Goal: Obtain resource: Download file/media

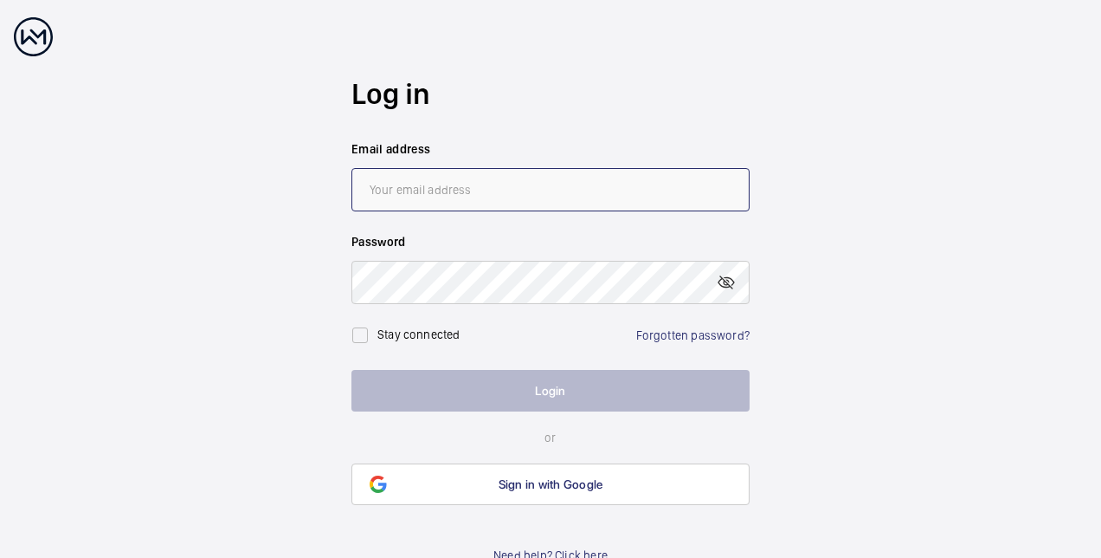
click at [474, 186] on input "email" at bounding box center [551, 189] width 398 height 43
type input "[EMAIL_ADDRESS][DOMAIN_NAME]"
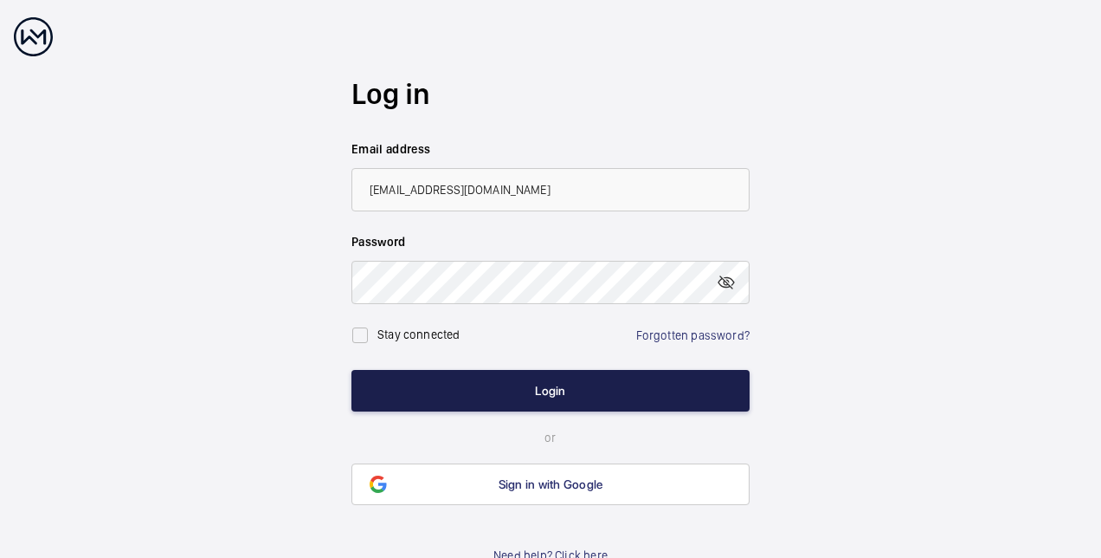
click at [542, 384] on button "Login" at bounding box center [551, 391] width 398 height 42
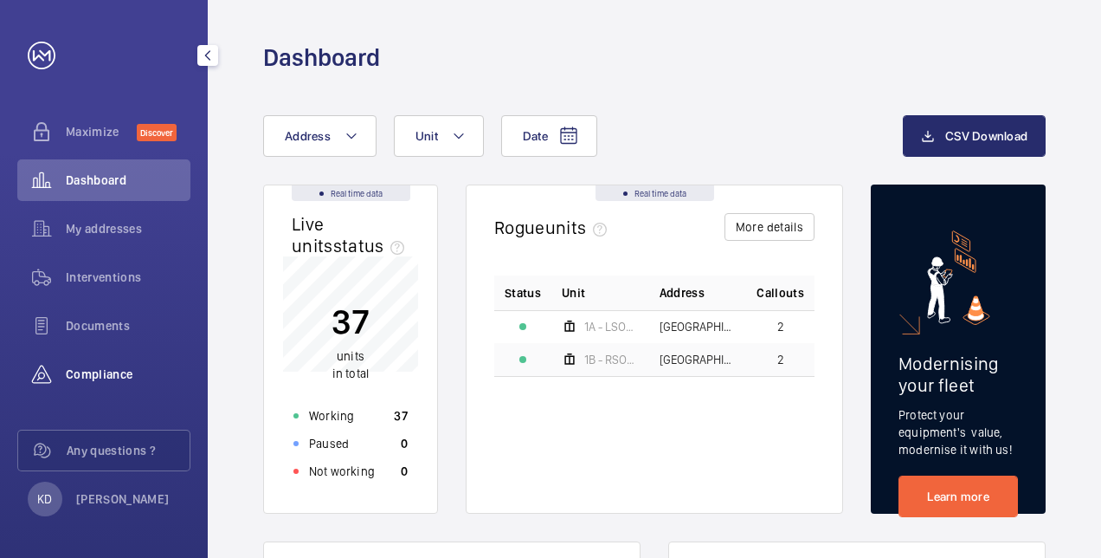
click at [83, 367] on span "Compliance" at bounding box center [128, 373] width 125 height 17
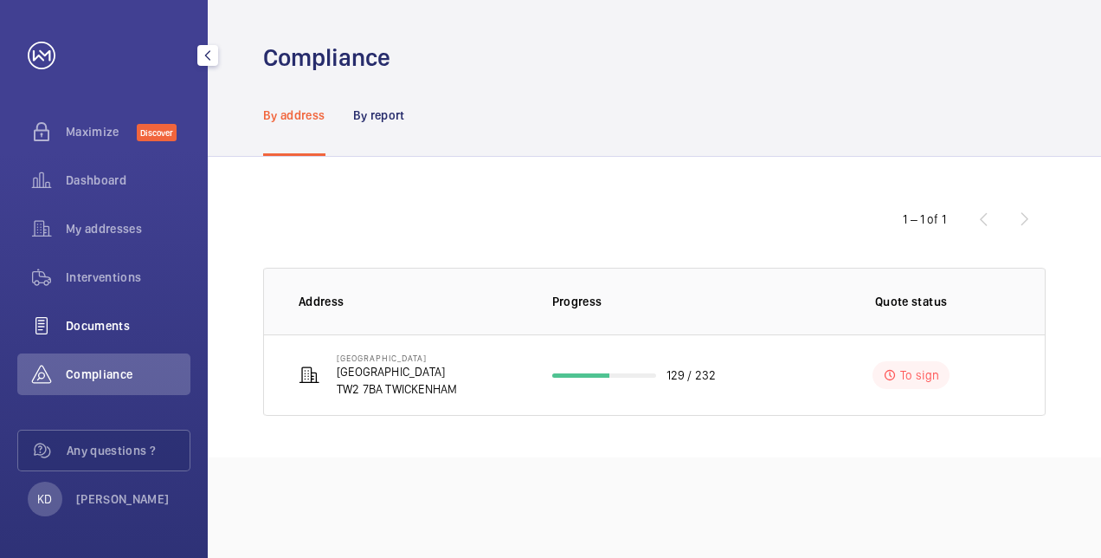
click at [88, 333] on span "Documents" at bounding box center [128, 325] width 125 height 17
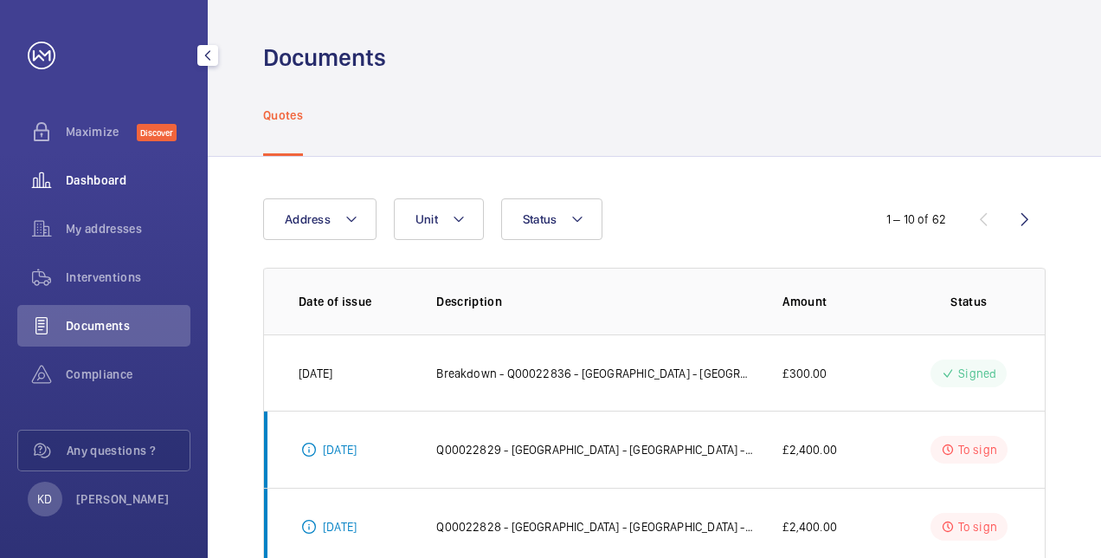
click at [83, 186] on span "Dashboard" at bounding box center [128, 179] width 125 height 17
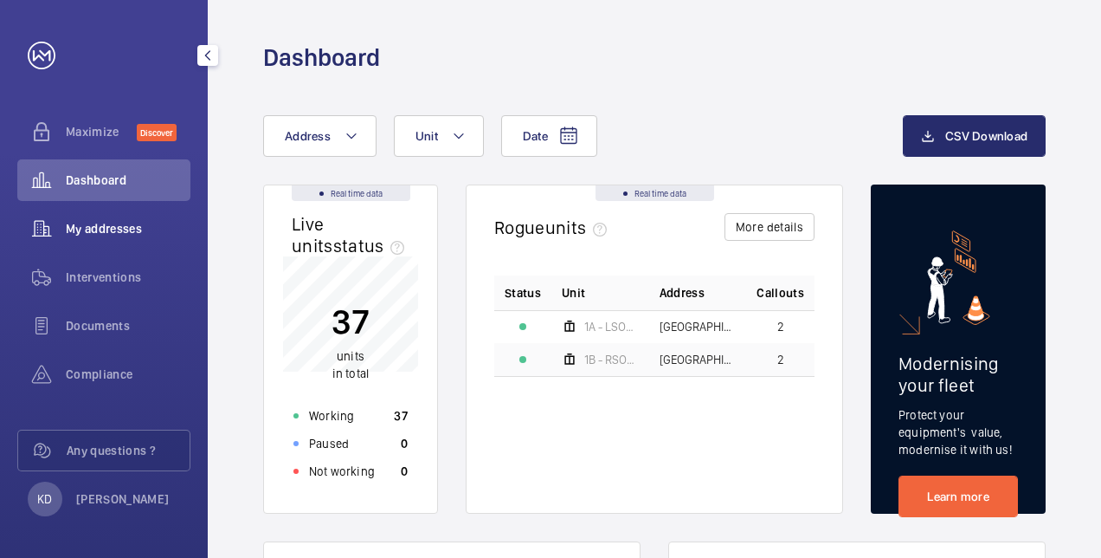
click at [99, 227] on span "My addresses" at bounding box center [128, 228] width 125 height 17
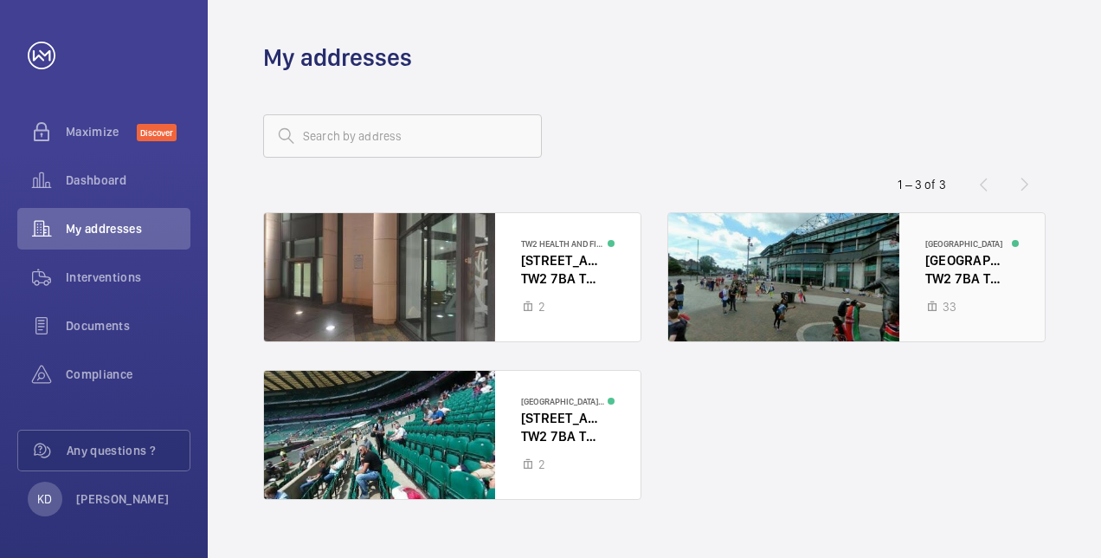
click at [947, 259] on div at bounding box center [856, 277] width 377 height 128
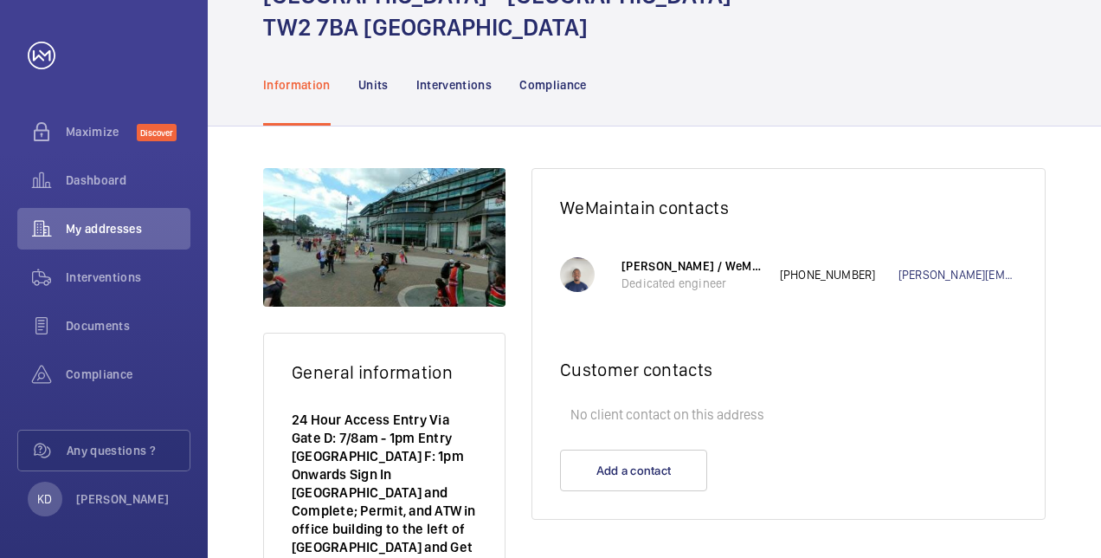
scroll to position [55, 0]
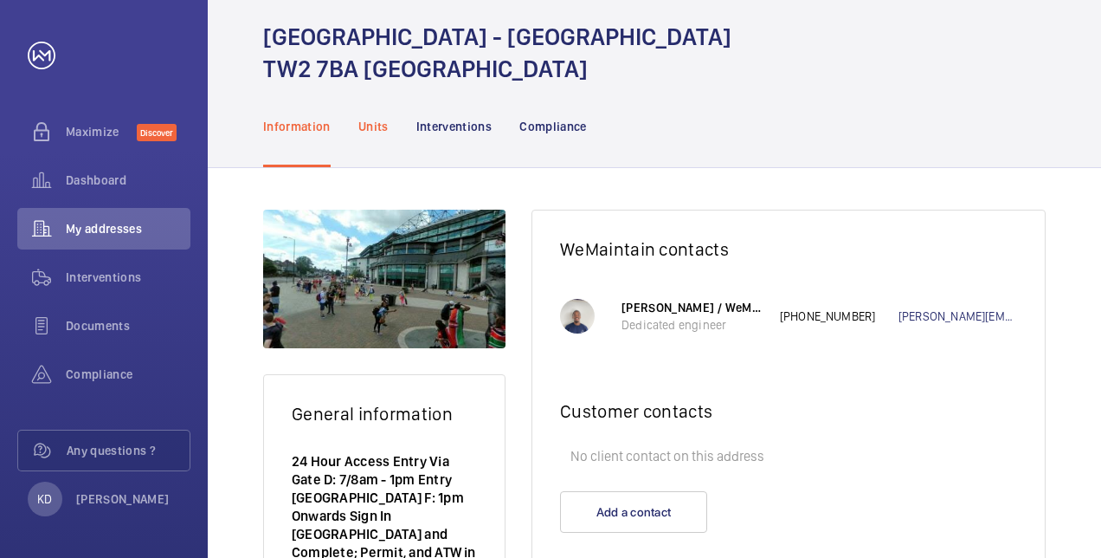
click at [381, 135] on div "Units" at bounding box center [373, 126] width 30 height 82
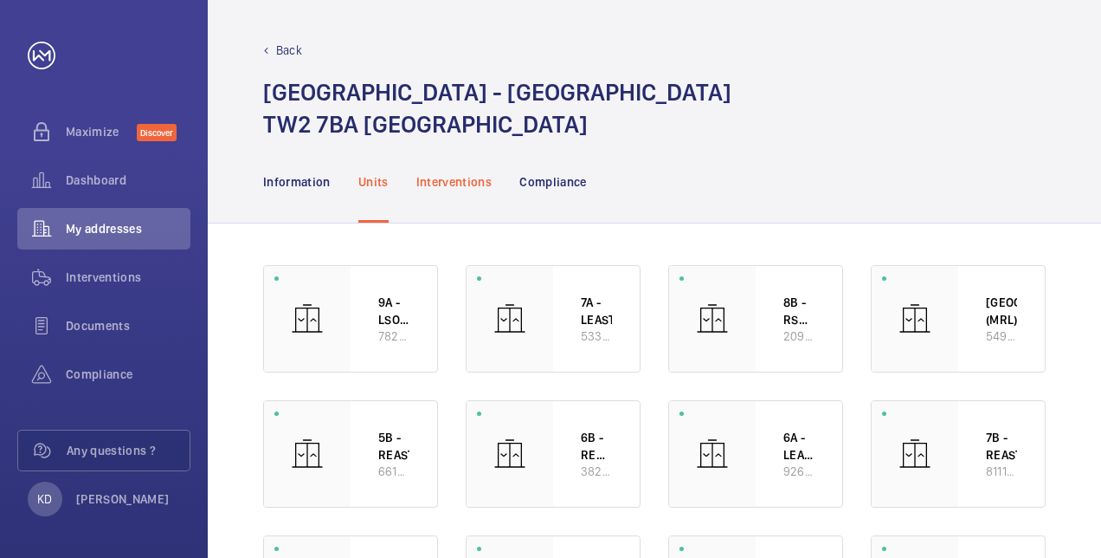
click at [461, 185] on p "Interventions" at bounding box center [454, 181] width 76 height 17
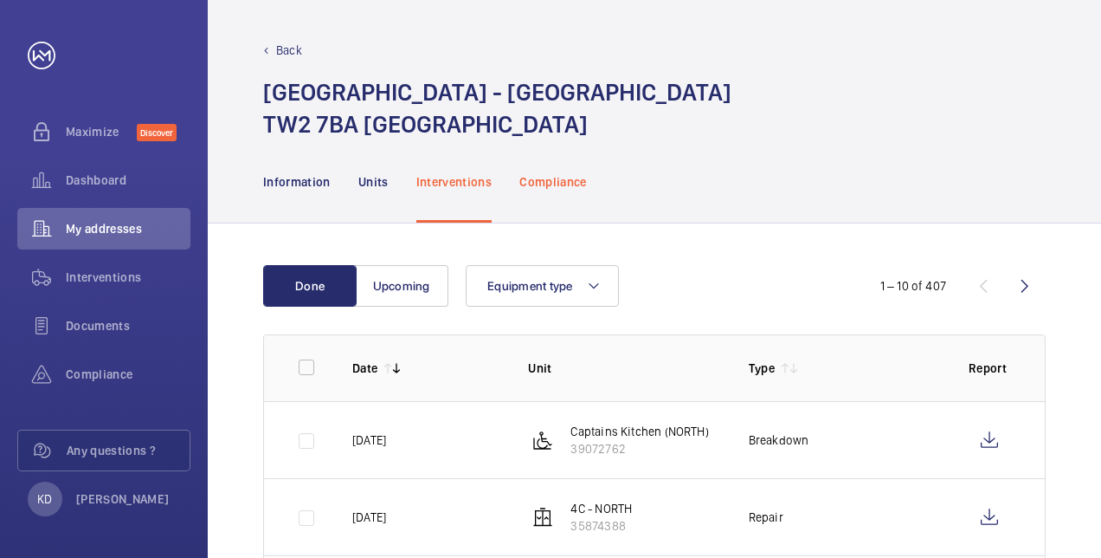
click at [528, 184] on p "Compliance" at bounding box center [553, 181] width 68 height 17
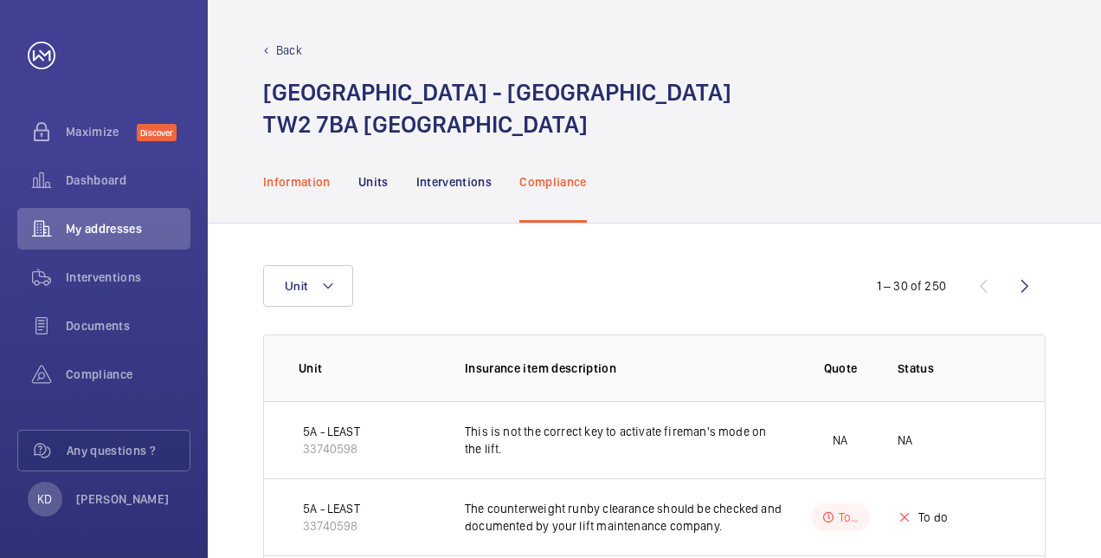
click at [311, 185] on p "Information" at bounding box center [297, 181] width 68 height 17
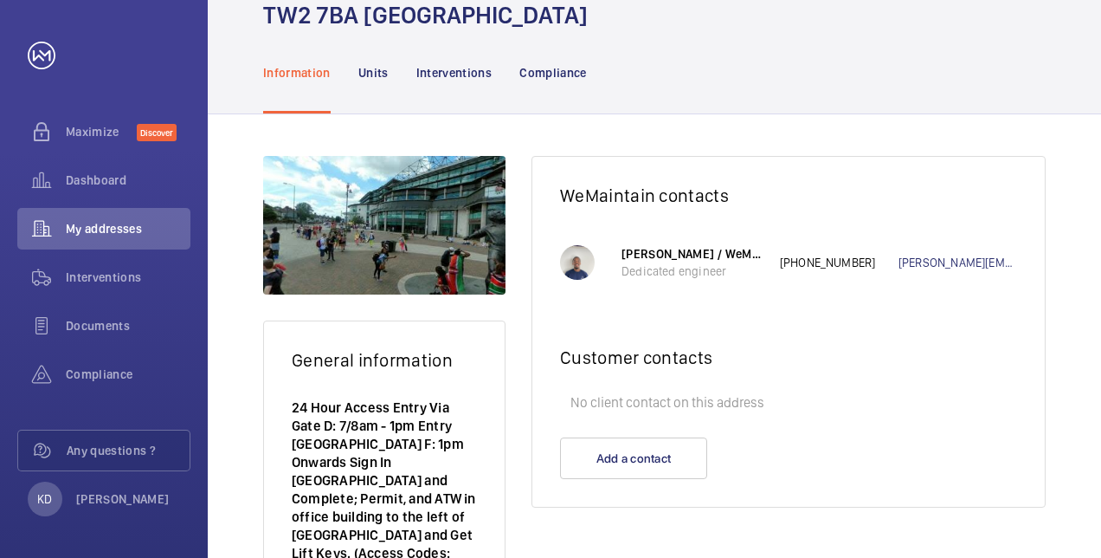
scroll to position [87, 0]
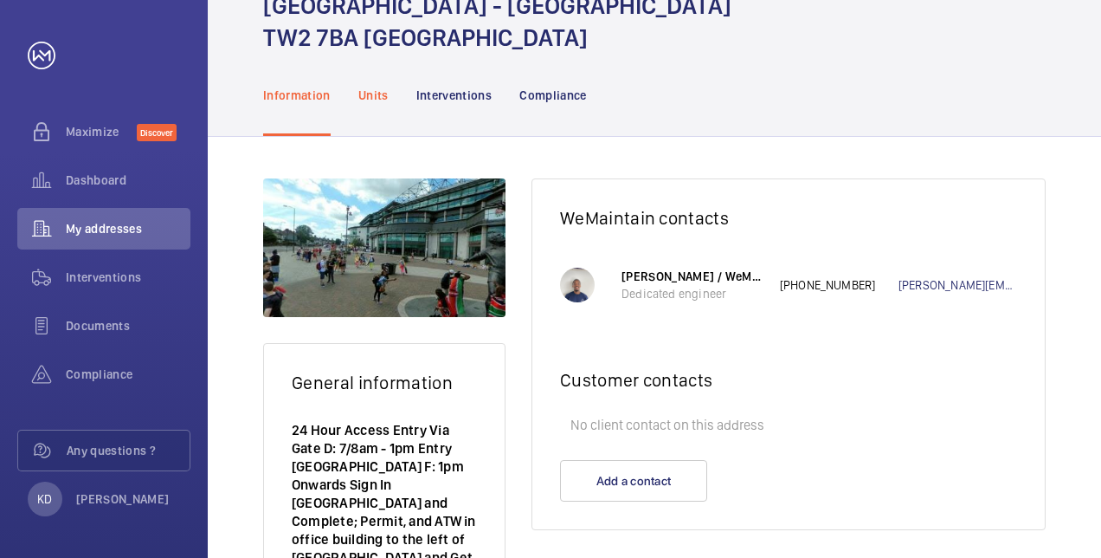
click at [385, 99] on p "Units" at bounding box center [373, 95] width 30 height 17
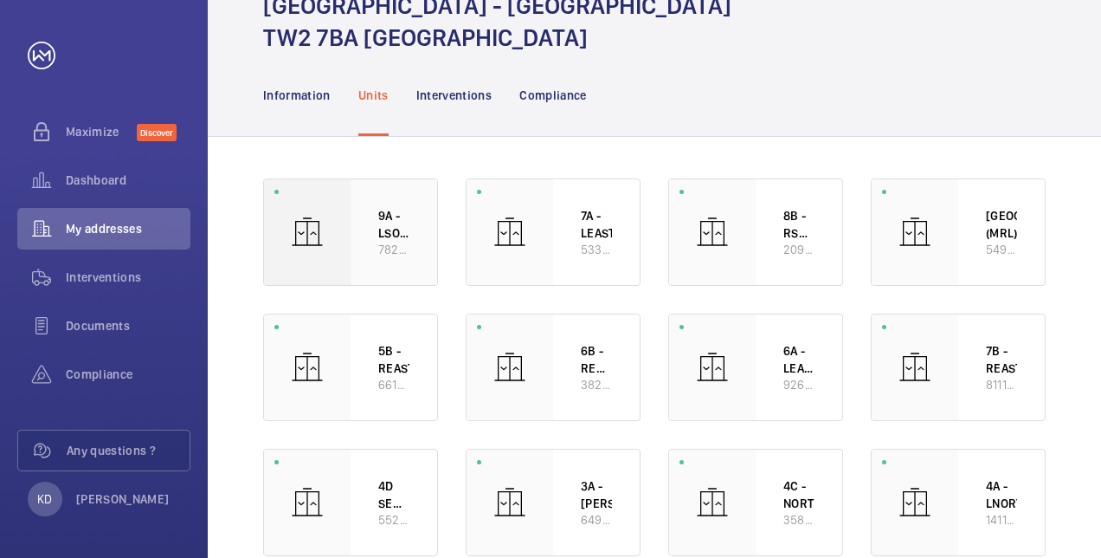
click at [385, 246] on p "78224980" at bounding box center [393, 249] width 31 height 16
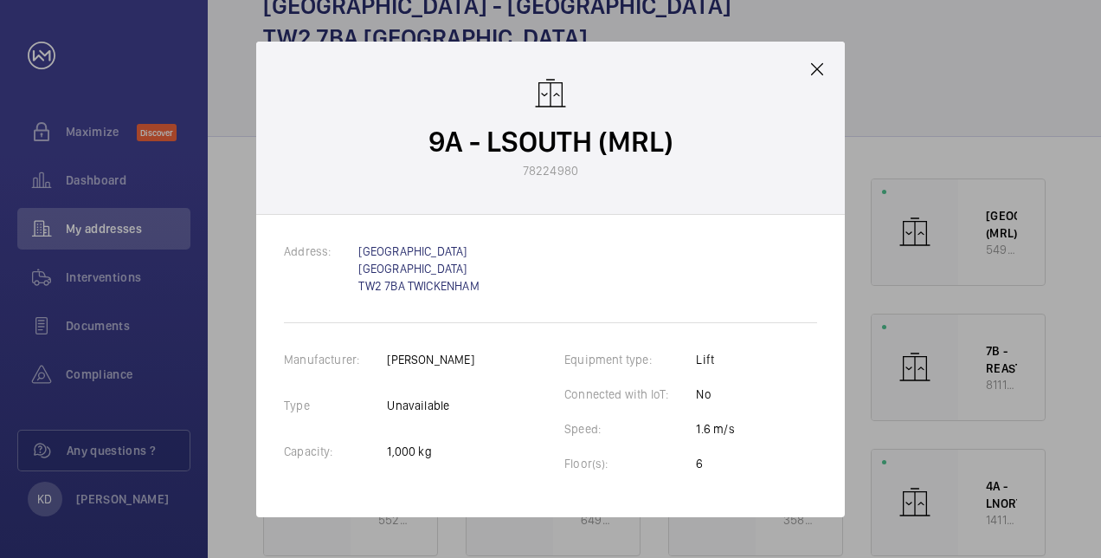
click at [822, 71] on mat-icon at bounding box center [817, 69] width 21 height 21
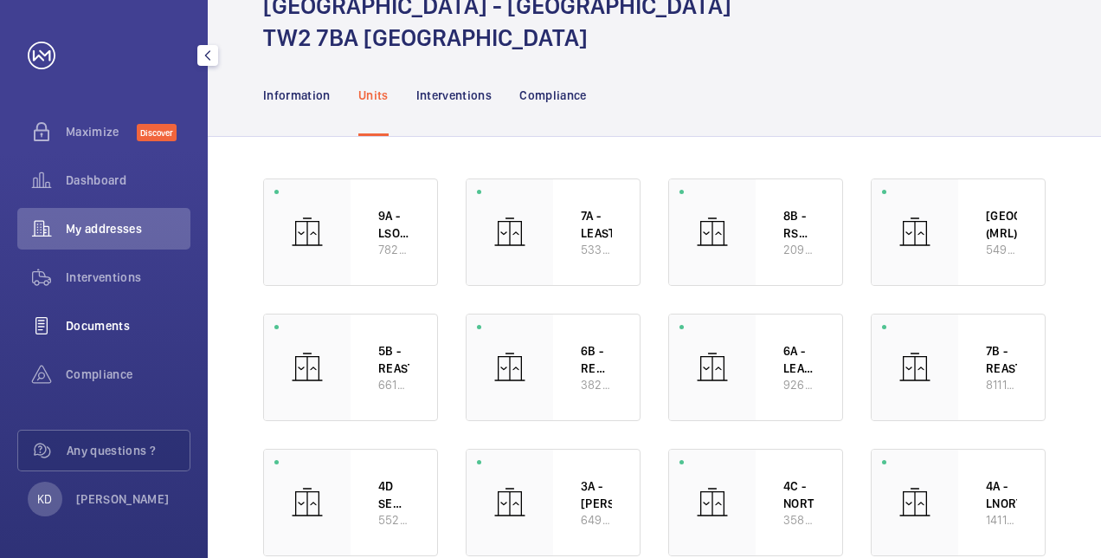
click at [89, 319] on span "Documents" at bounding box center [128, 325] width 125 height 17
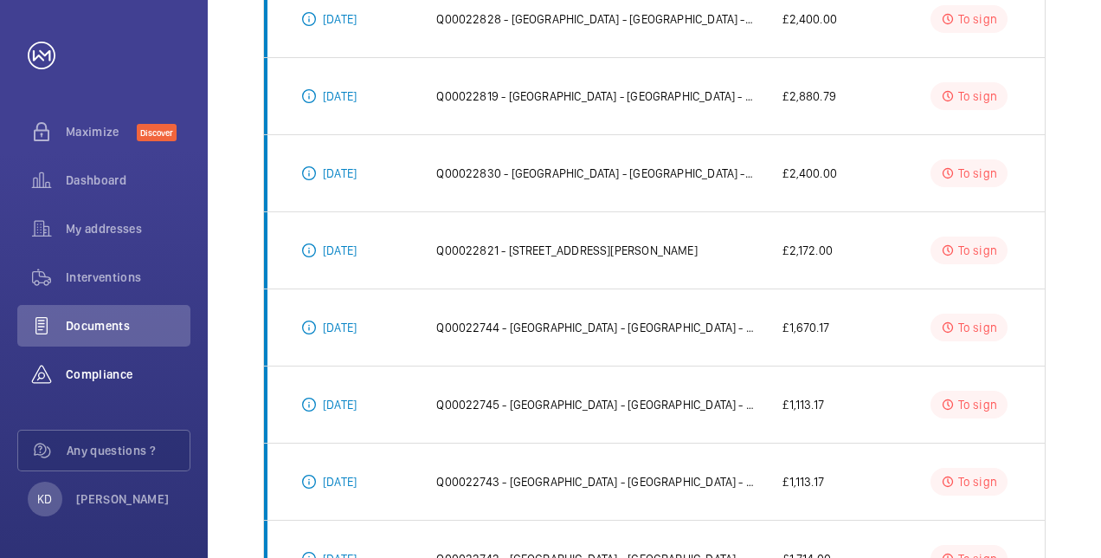
scroll to position [326, 0]
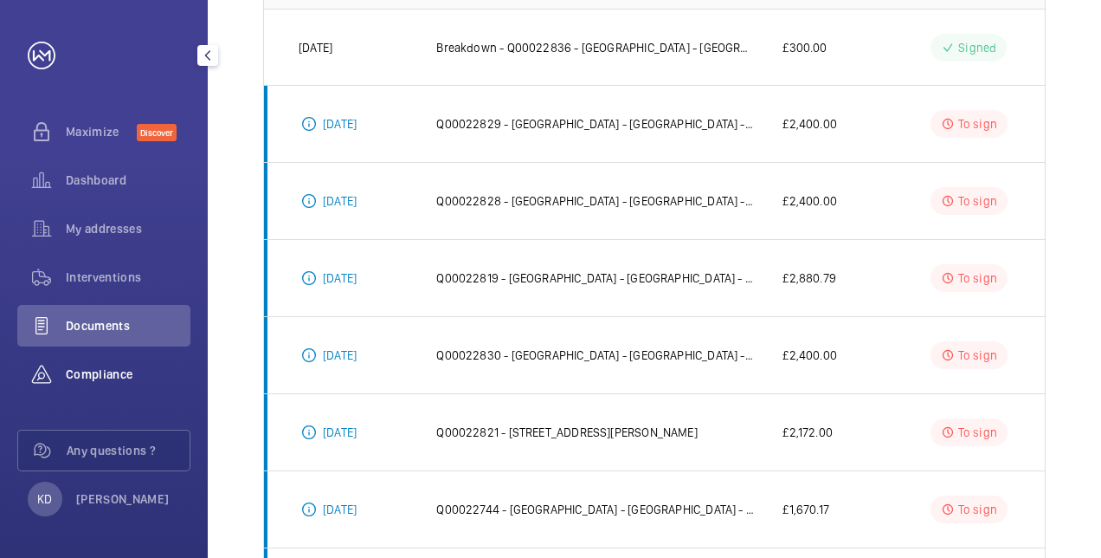
click at [105, 376] on span "Compliance" at bounding box center [128, 373] width 125 height 17
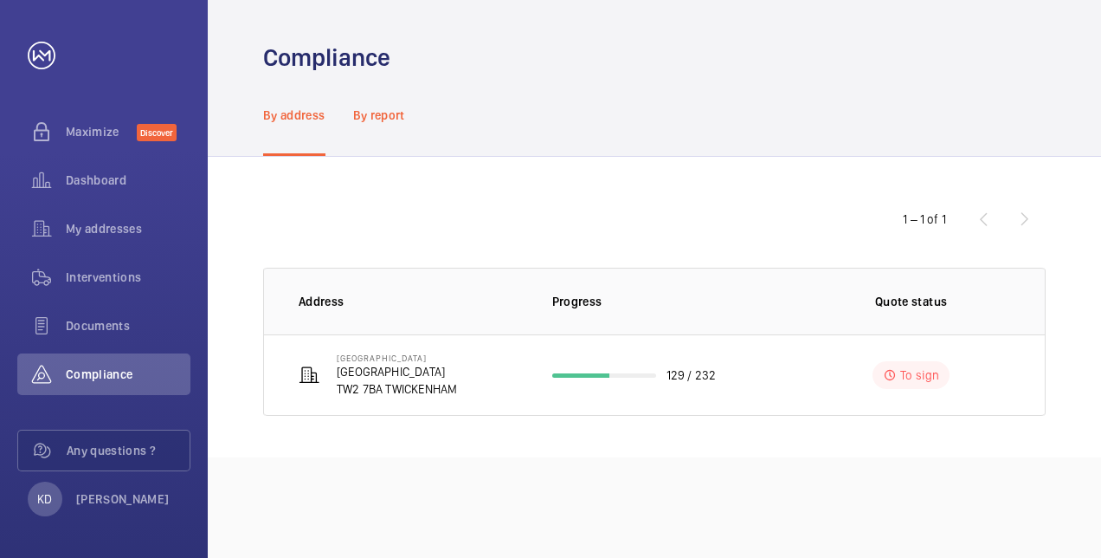
click at [359, 116] on p "By report" at bounding box center [379, 114] width 52 height 17
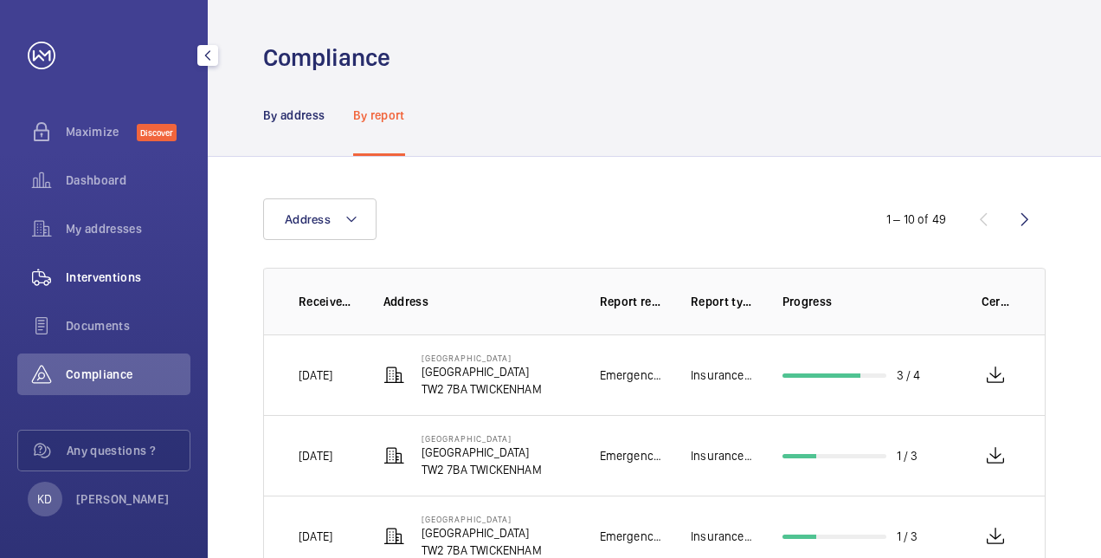
click at [99, 279] on span "Interventions" at bounding box center [128, 276] width 125 height 17
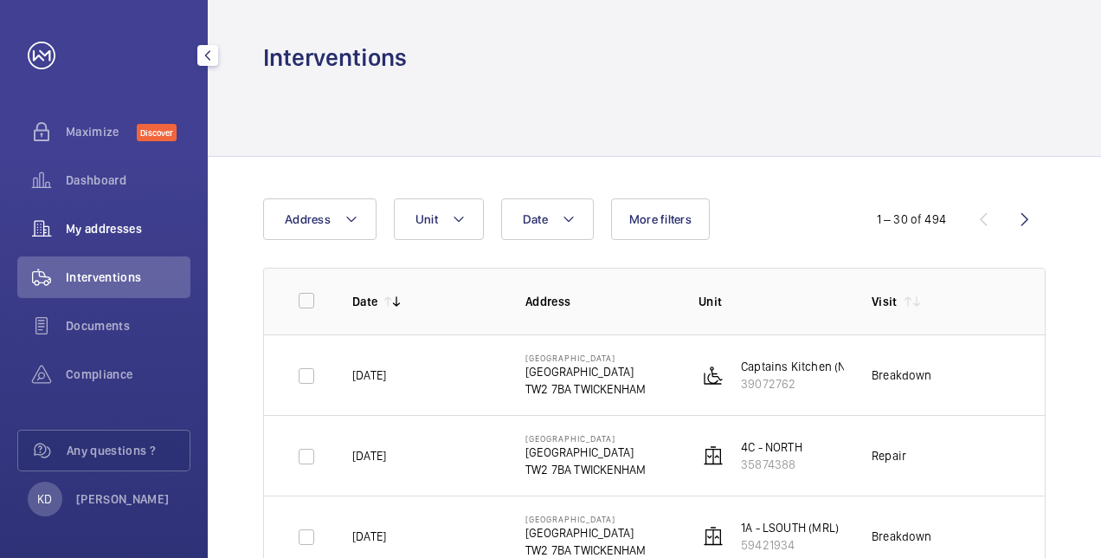
click at [86, 242] on div "My addresses" at bounding box center [103, 229] width 173 height 42
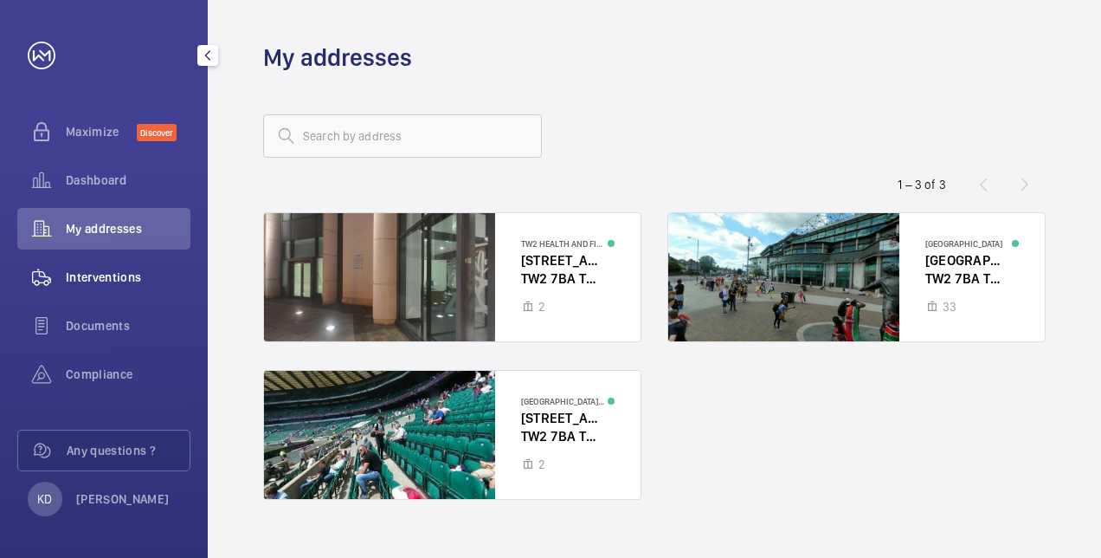
click at [103, 272] on span "Interventions" at bounding box center [128, 276] width 125 height 17
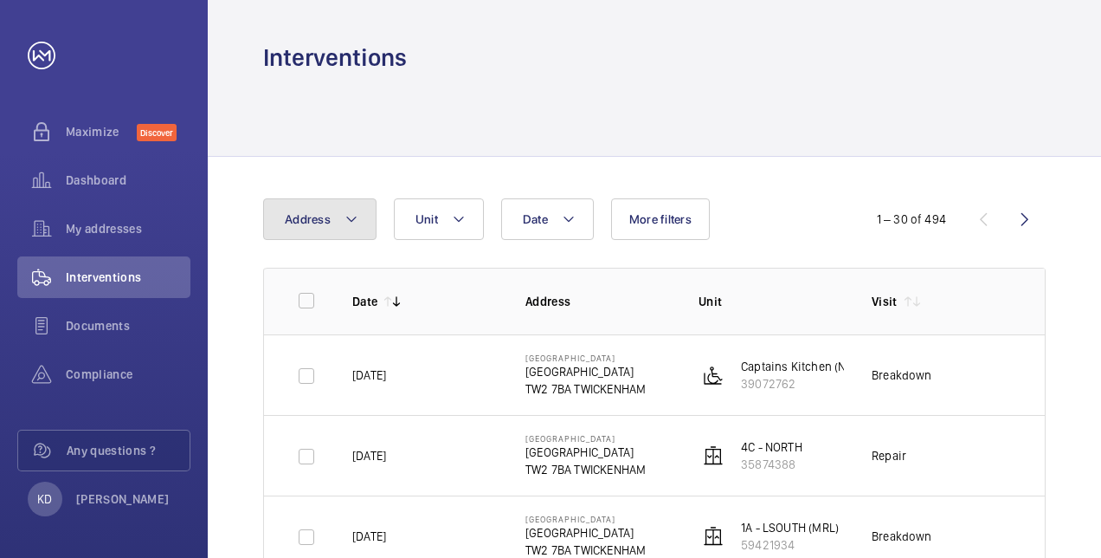
click at [347, 216] on mat-icon at bounding box center [352, 219] width 14 height 21
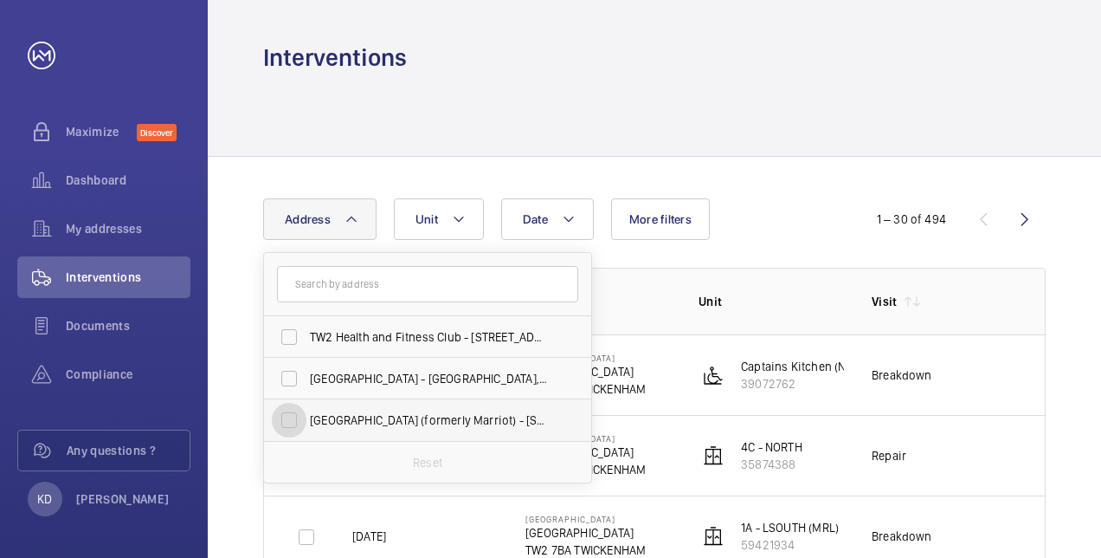
click at [299, 415] on input "[GEOGRAPHIC_DATA] (formerly Marriot) - [STREET_ADDRESS][PERSON_NAME]" at bounding box center [289, 420] width 35 height 35
checkbox input "true"
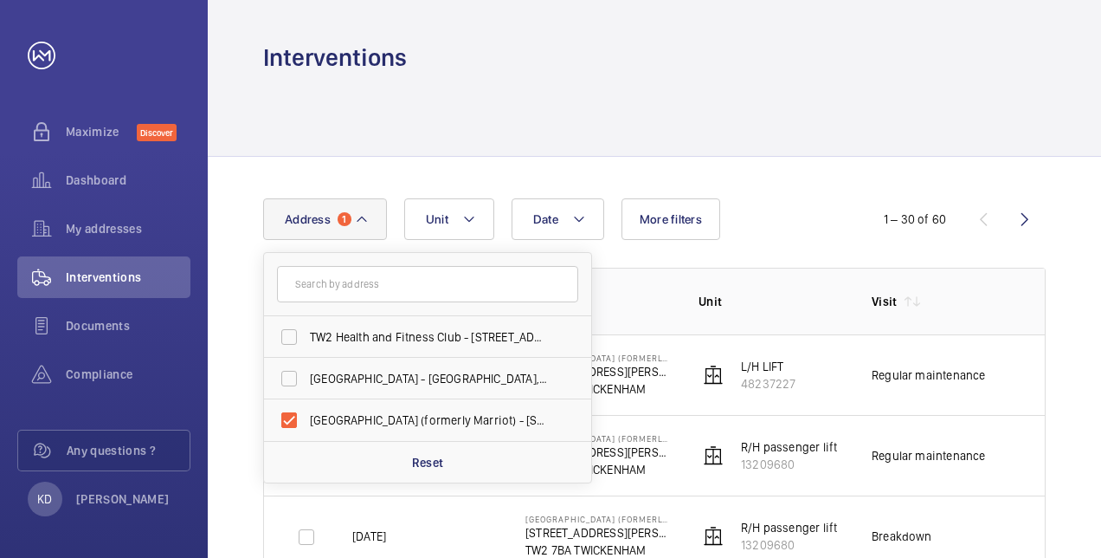
click at [867, 127] on div at bounding box center [654, 115] width 783 height 82
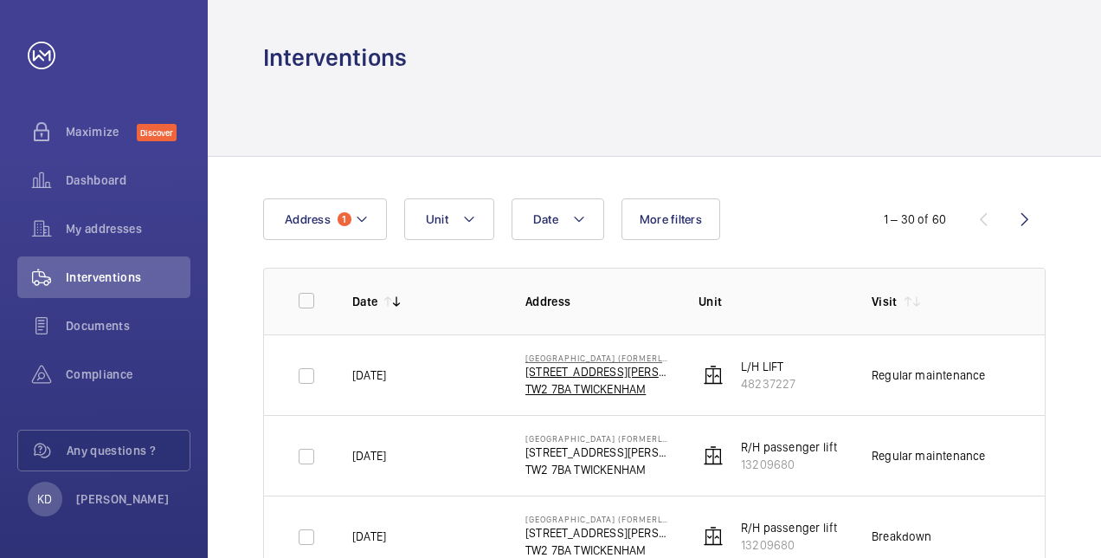
click at [584, 375] on p "[STREET_ADDRESS][PERSON_NAME]" at bounding box center [598, 371] width 145 height 17
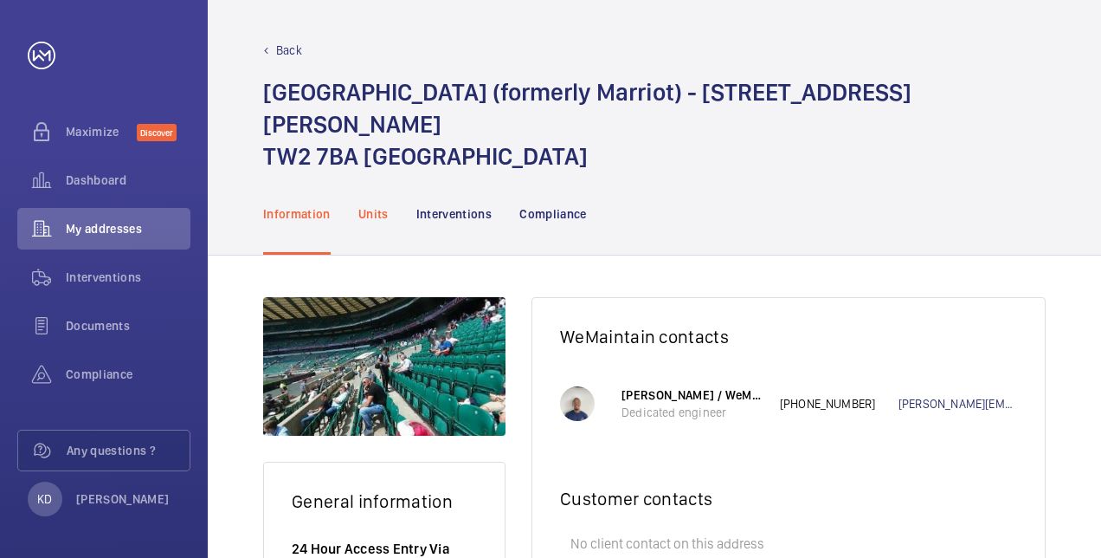
click at [380, 205] on p "Units" at bounding box center [373, 213] width 30 height 17
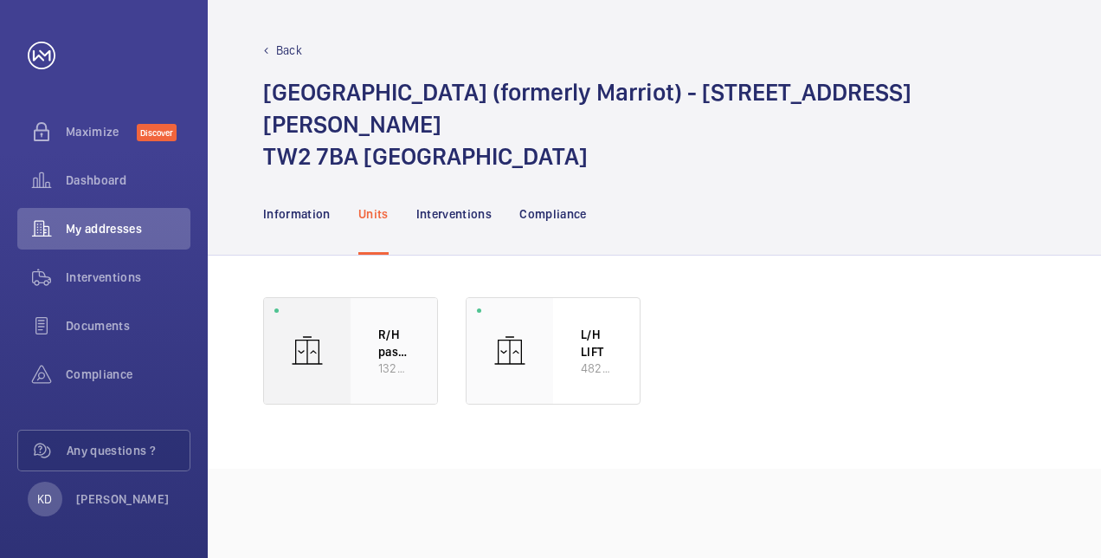
click at [379, 326] on p "R/H passenger lift" at bounding box center [393, 343] width 31 height 34
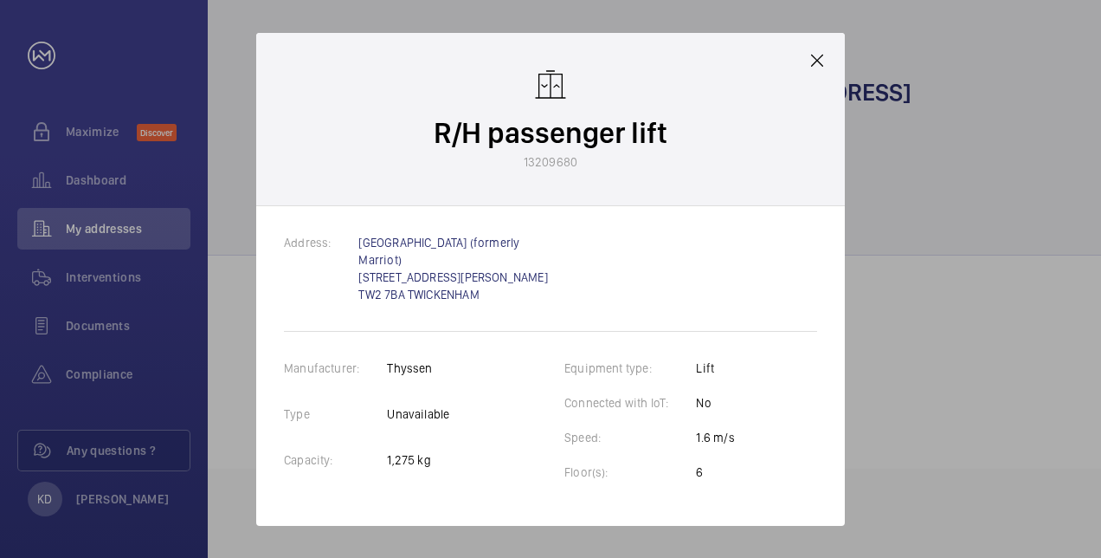
click at [815, 66] on mat-icon at bounding box center [817, 60] width 21 height 21
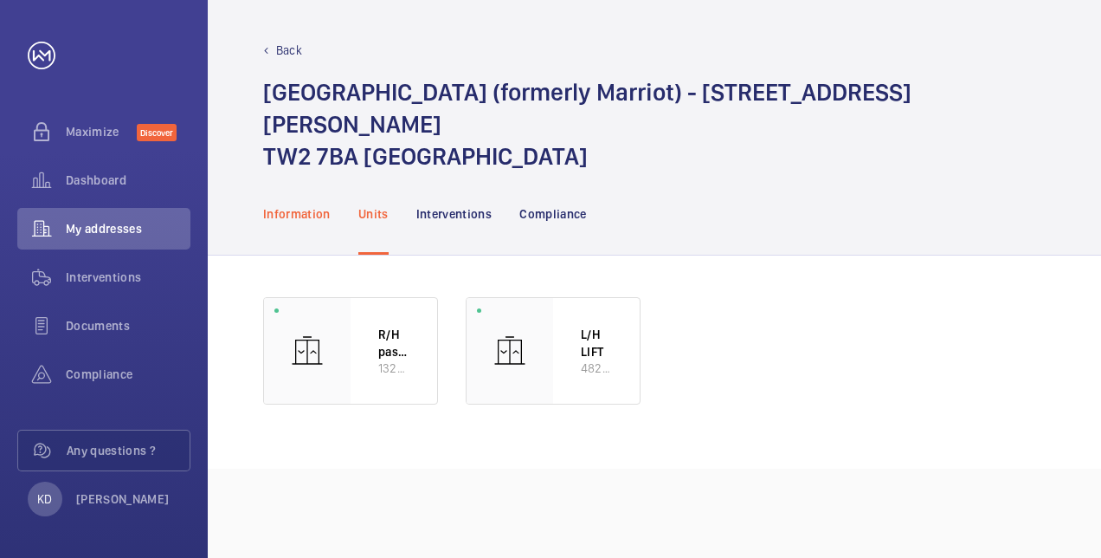
click at [296, 172] on div "Information" at bounding box center [297, 213] width 68 height 82
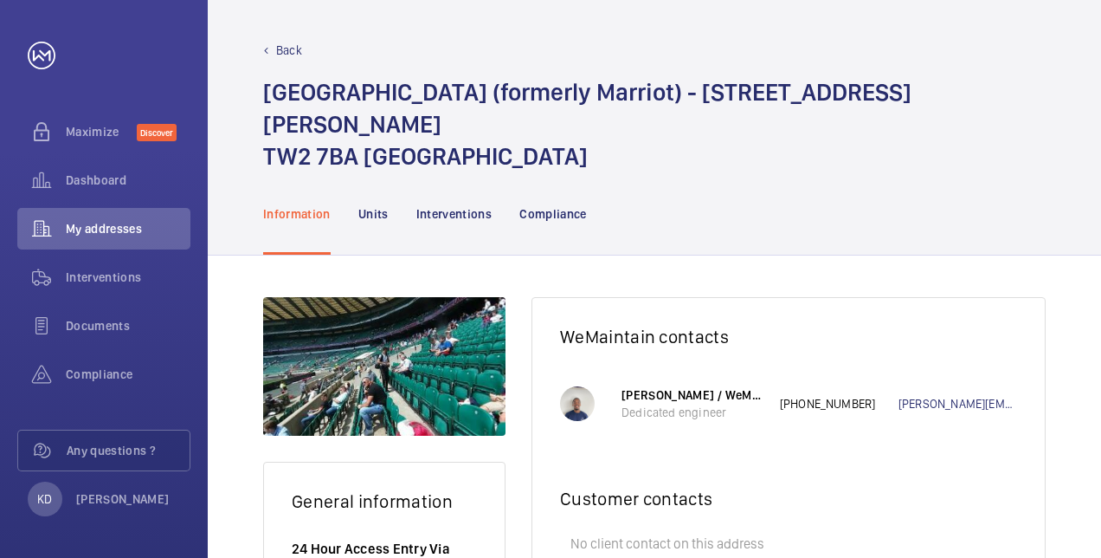
click at [291, 48] on p "Back" at bounding box center [289, 50] width 26 height 17
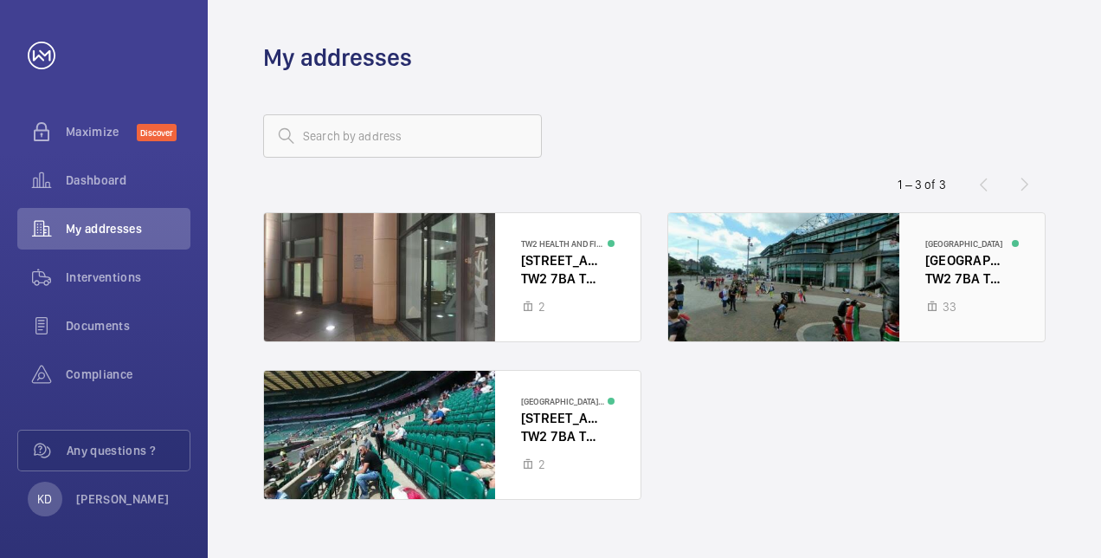
click at [977, 280] on div at bounding box center [856, 277] width 377 height 128
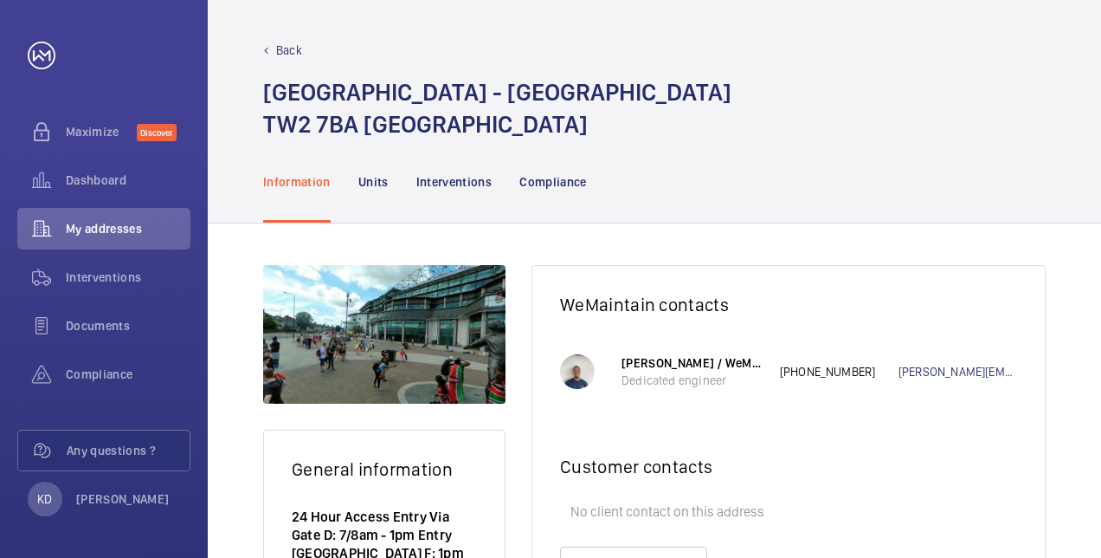
click at [268, 48] on mat-icon at bounding box center [266, 51] width 6 height 6
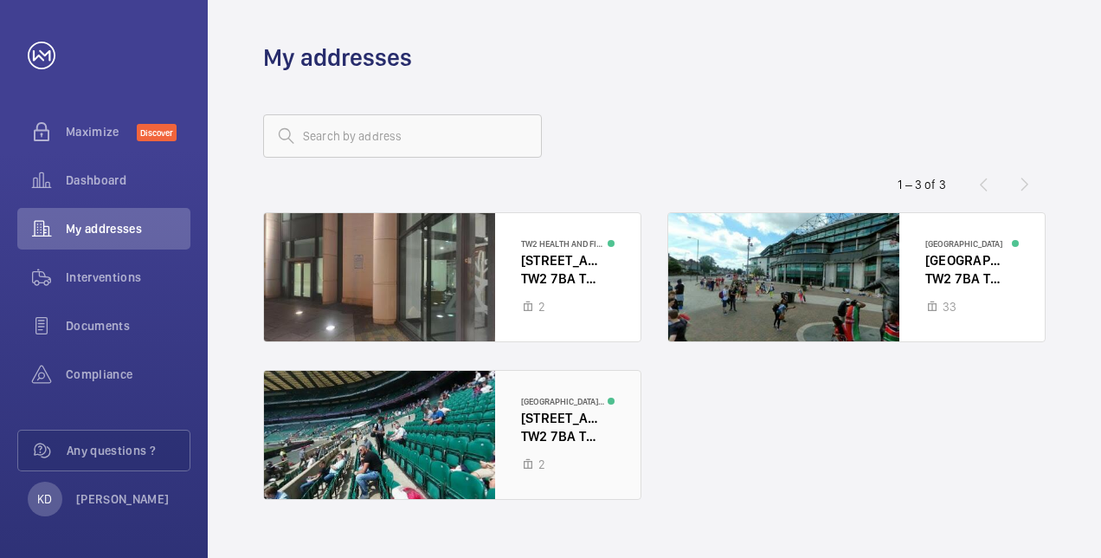
click at [538, 429] on div at bounding box center [452, 435] width 377 height 128
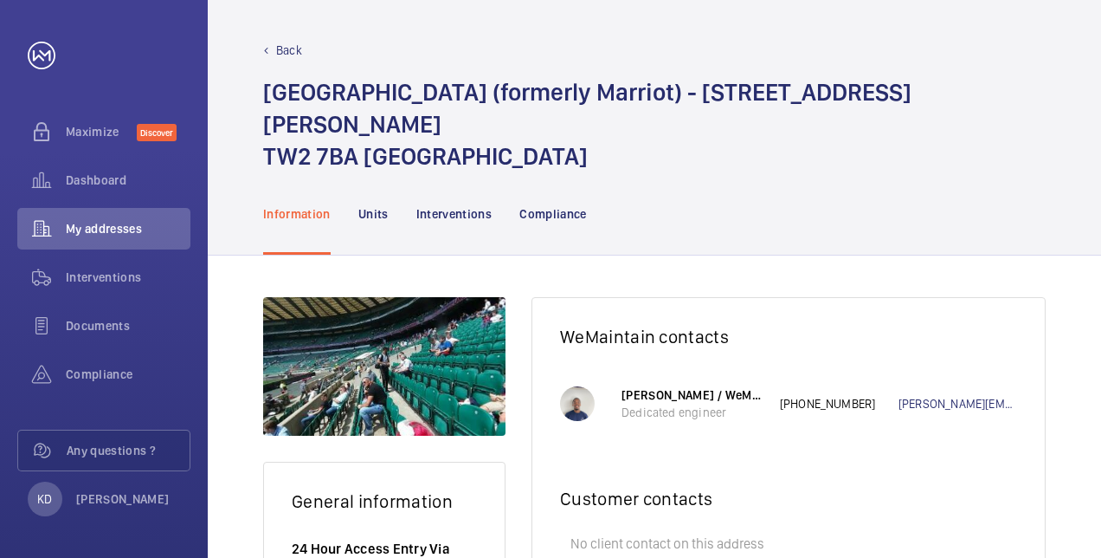
click at [270, 57] on div "Back" at bounding box center [654, 50] width 783 height 17
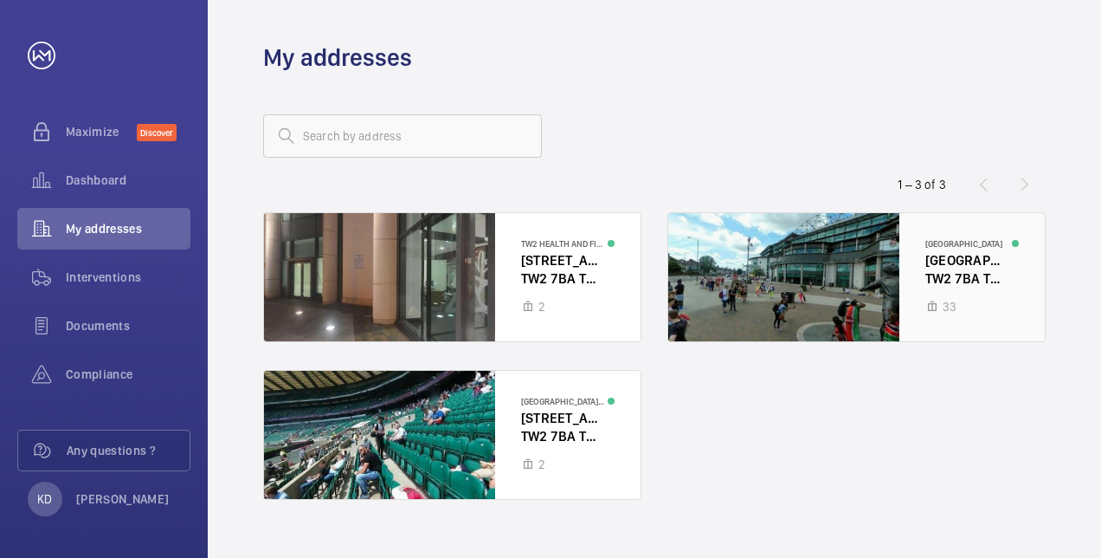
click at [947, 263] on div at bounding box center [856, 277] width 377 height 128
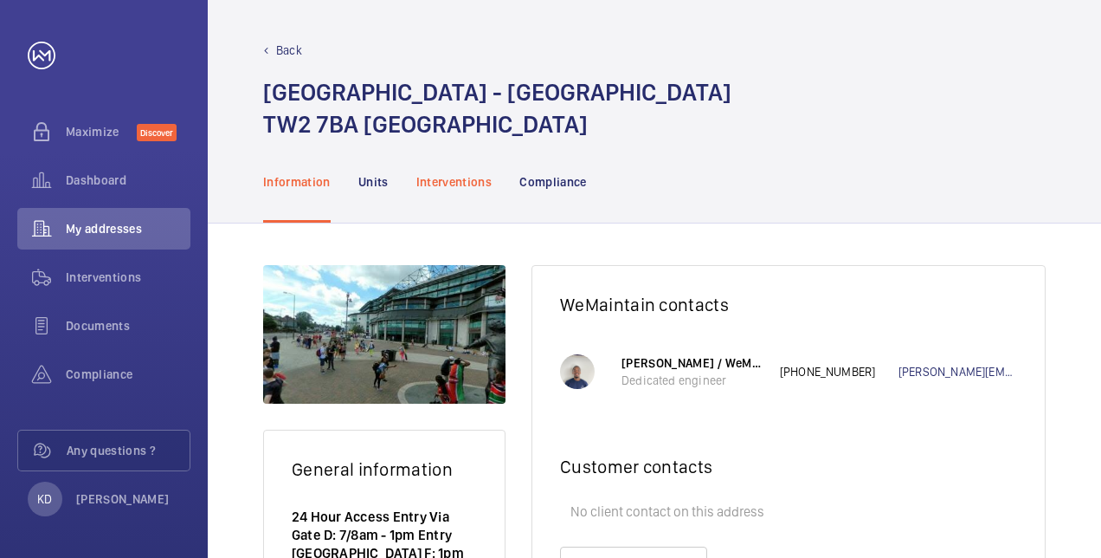
click at [447, 182] on p "Interventions" at bounding box center [454, 181] width 76 height 17
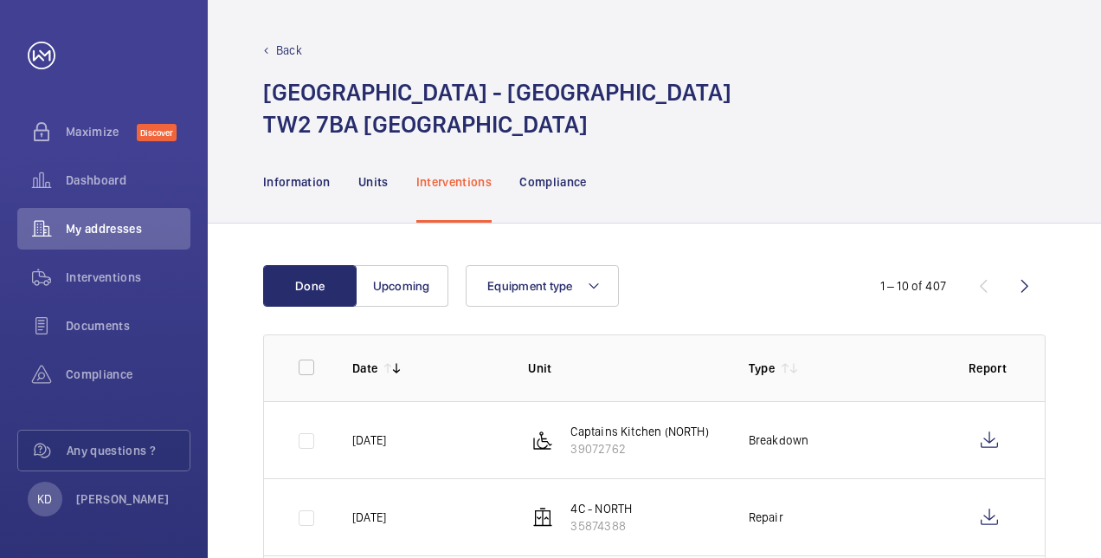
click at [284, 51] on p "Back" at bounding box center [289, 50] width 26 height 17
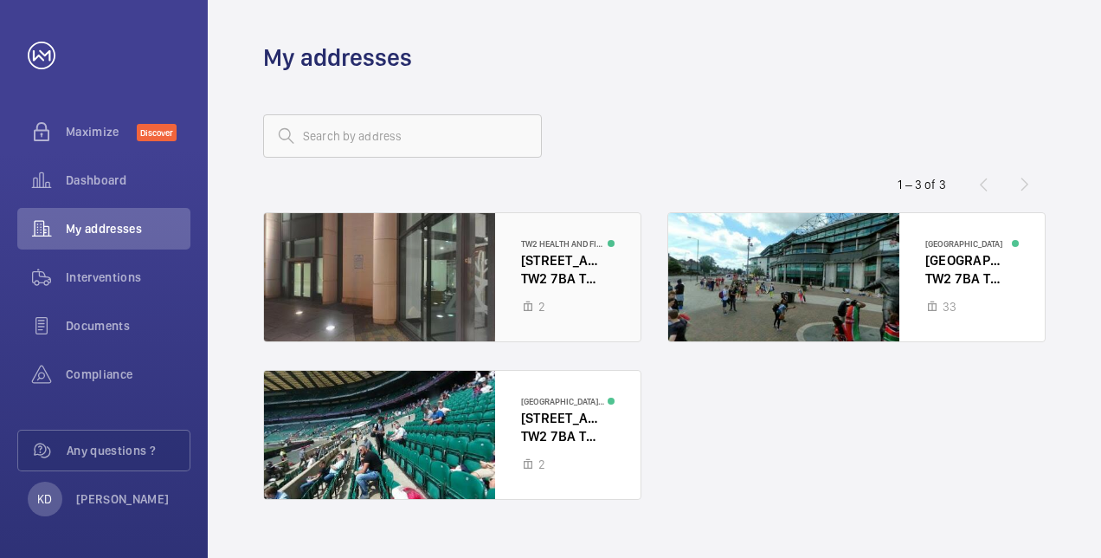
click at [549, 278] on div at bounding box center [452, 277] width 377 height 128
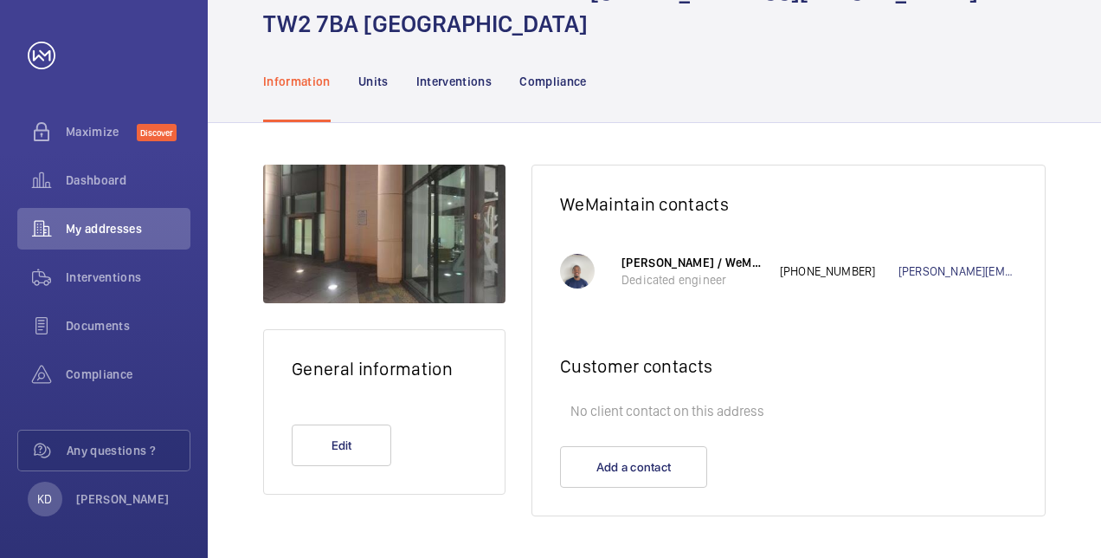
scroll to position [14, 0]
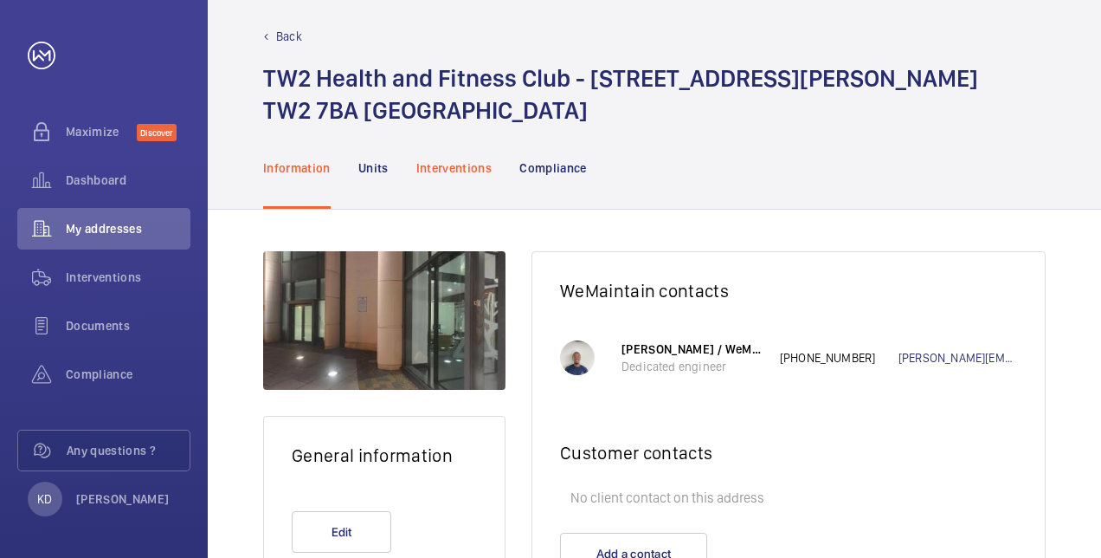
click at [442, 170] on p "Interventions" at bounding box center [454, 167] width 76 height 17
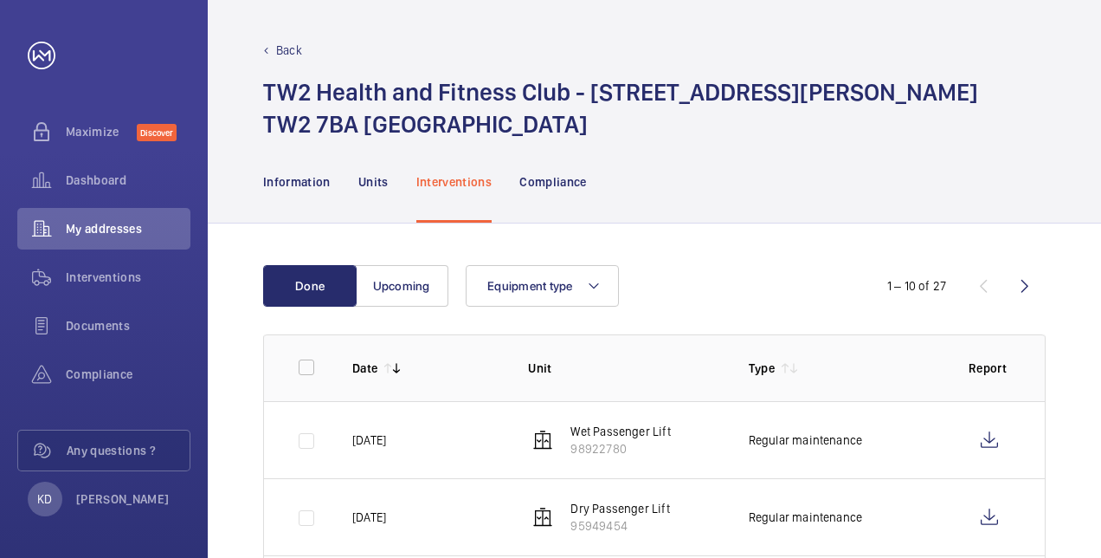
click at [284, 49] on p "Back" at bounding box center [289, 50] width 26 height 17
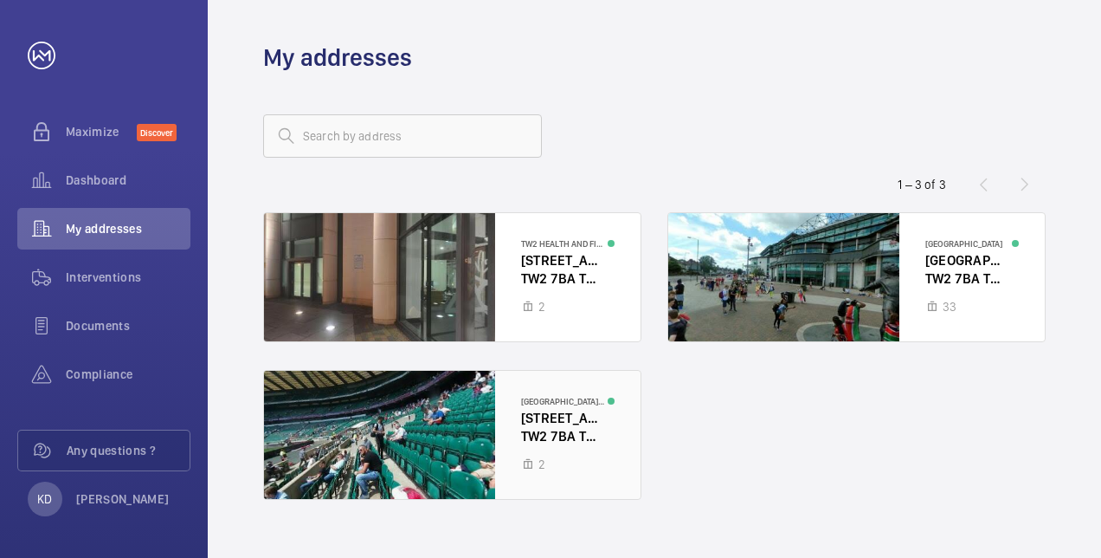
click at [544, 418] on div at bounding box center [452, 435] width 377 height 128
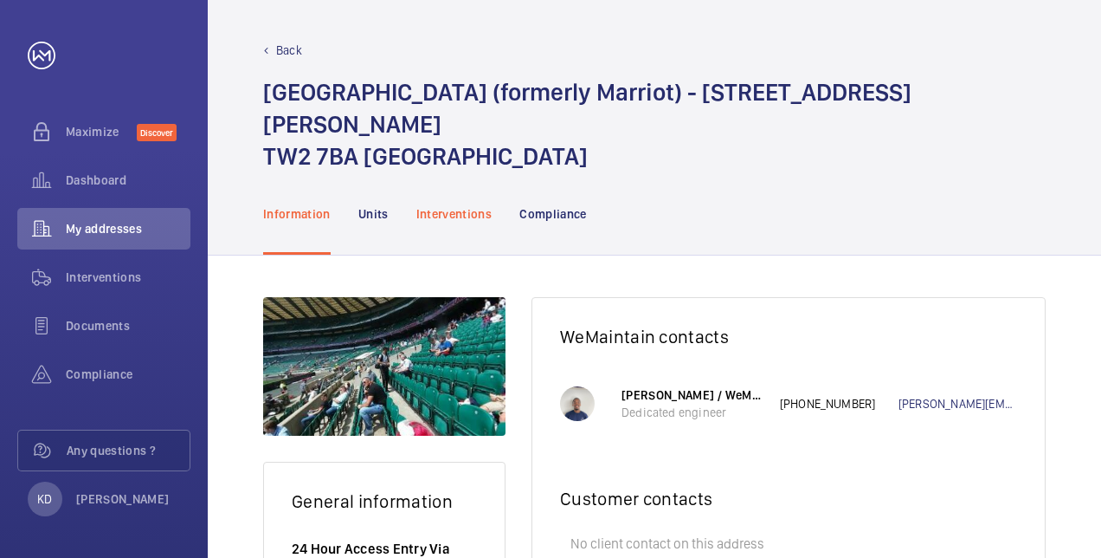
click at [450, 205] on p "Interventions" at bounding box center [454, 213] width 76 height 17
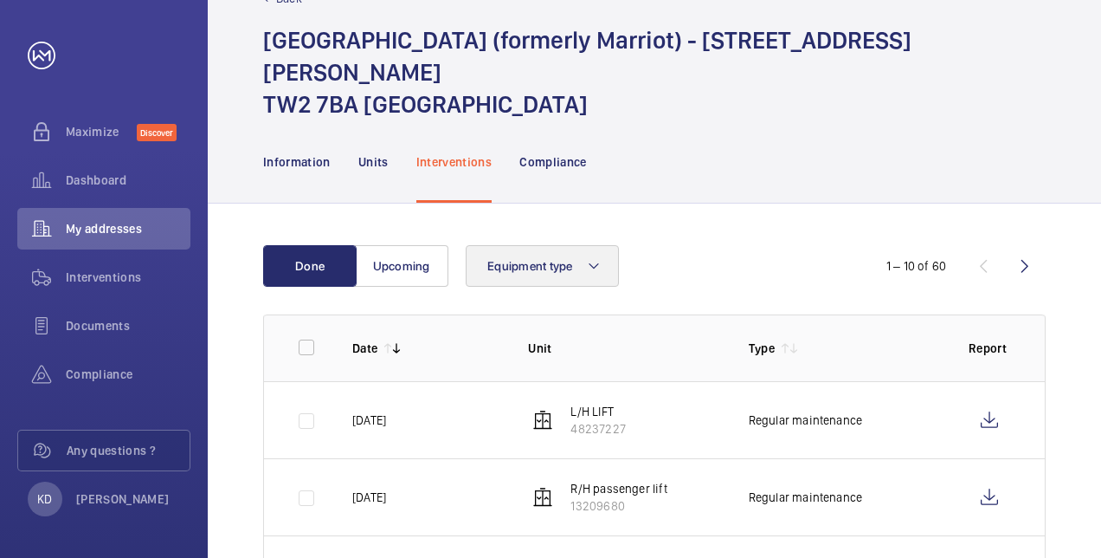
scroll to position [87, 0]
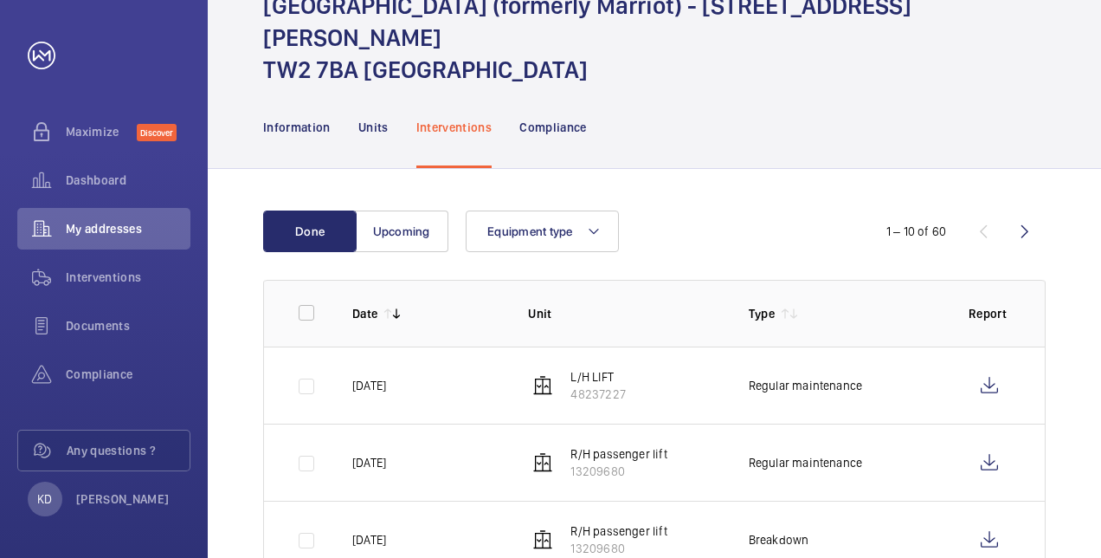
click at [307, 361] on td at bounding box center [294, 384] width 61 height 77
click at [307, 353] on td at bounding box center [294, 384] width 61 height 77
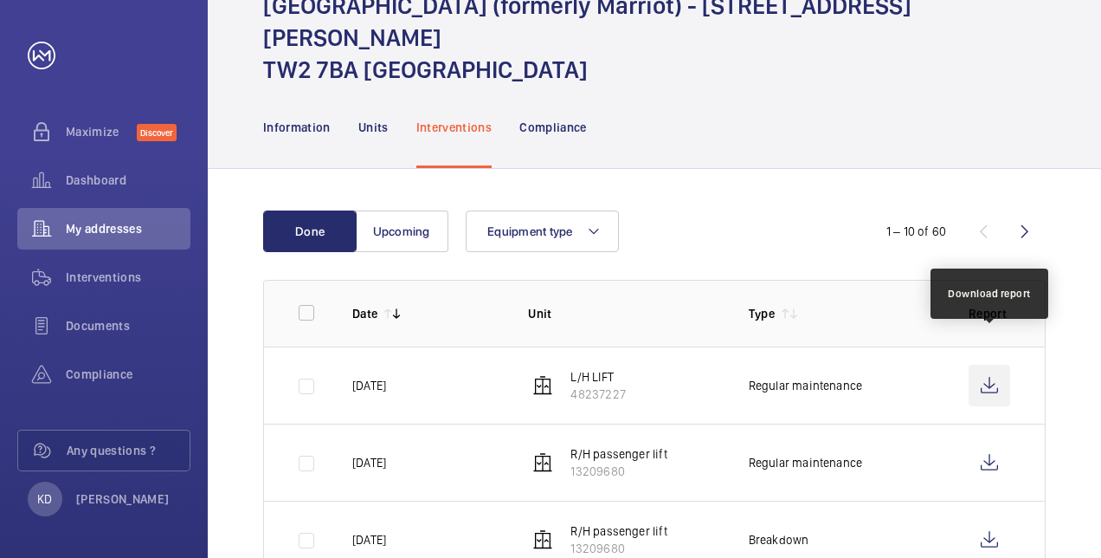
click at [985, 365] on wm-front-icon-button at bounding box center [990, 386] width 42 height 42
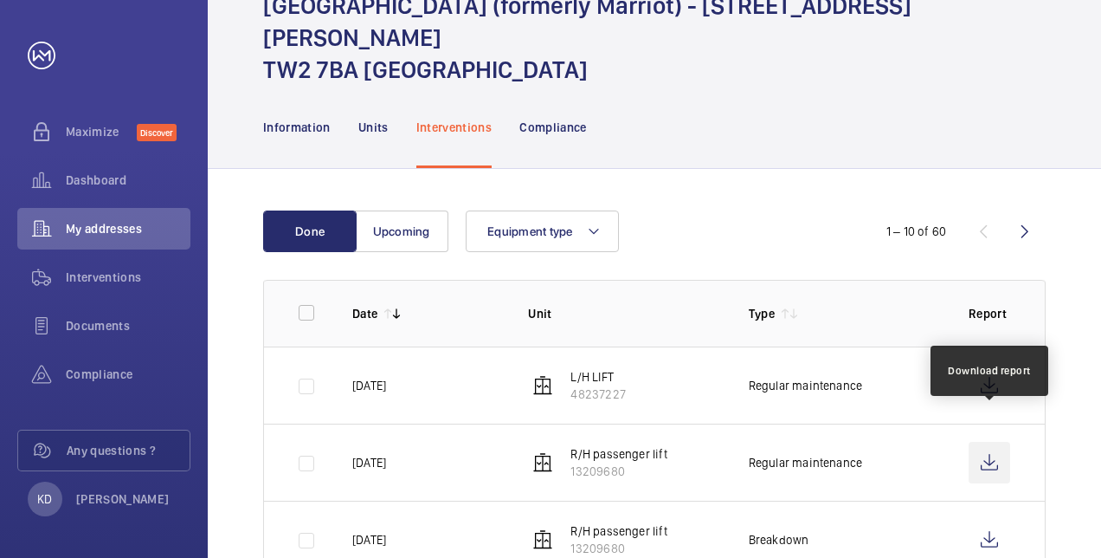
click at [999, 442] on wm-front-icon-button at bounding box center [990, 463] width 42 height 42
